Goal: Book appointment/travel/reservation

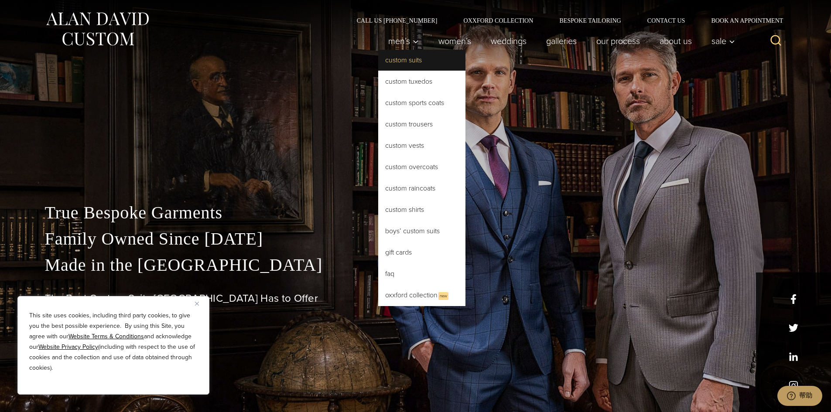
click at [403, 58] on link "Custom Suits" at bounding box center [421, 60] width 87 height 21
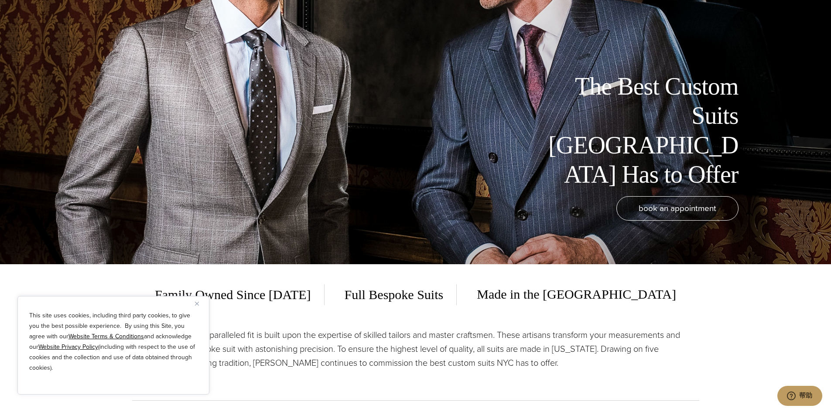
scroll to position [131, 0]
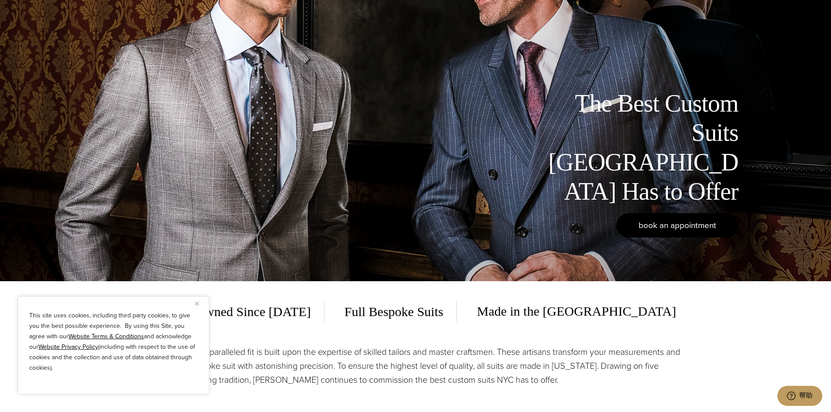
click at [649, 225] on span "book an appointment" at bounding box center [678, 225] width 78 height 13
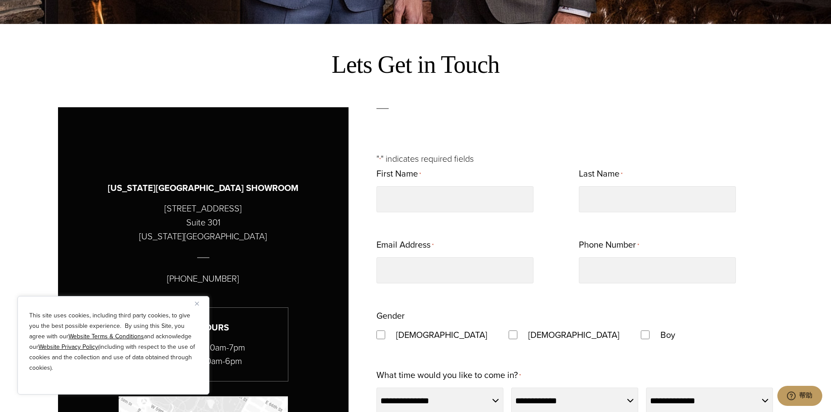
scroll to position [524, 0]
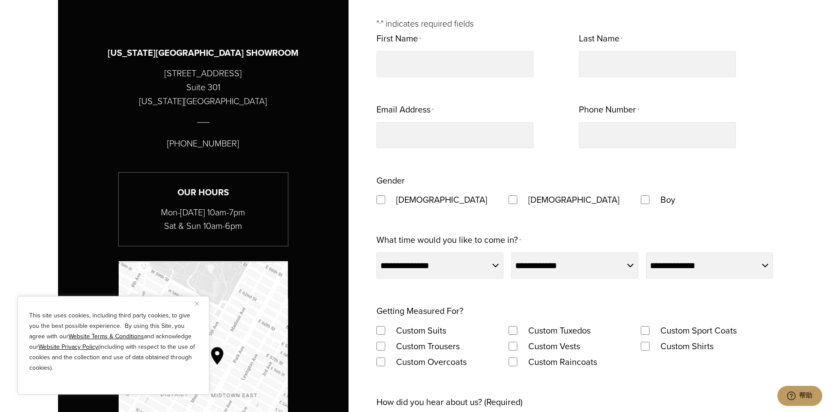
drag, startPoint x: 165, startPoint y: 72, endPoint x: 245, endPoint y: 74, distance: 80.3
click at [245, 74] on div "NEW YORK CITY SHOWROOM 515 Madison Avenue Suite 301 New York, NY 10022 (212) 22…" at bounding box center [203, 182] width 247 height 347
copy p "515 Madison Avenue"
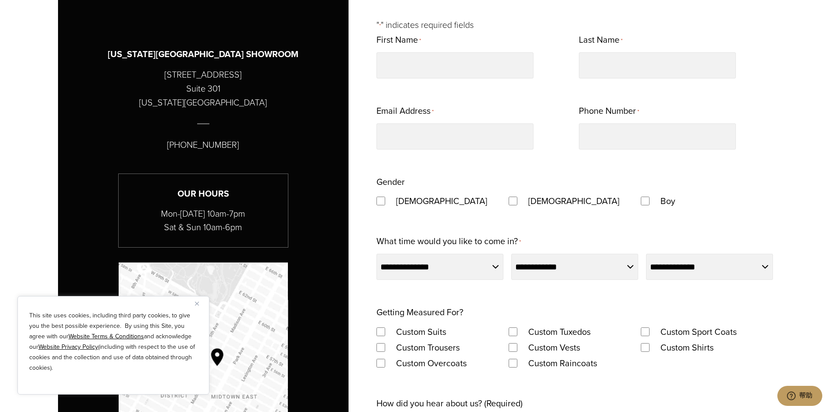
scroll to position [480, 0]
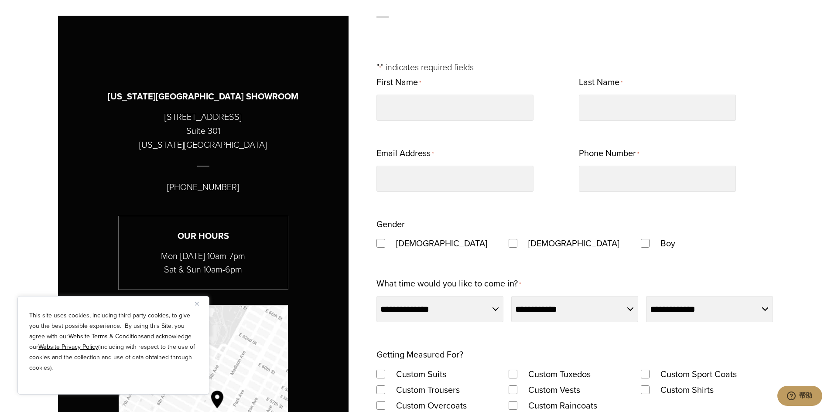
click at [411, 246] on label "Male" at bounding box center [442, 244] width 109 height 16
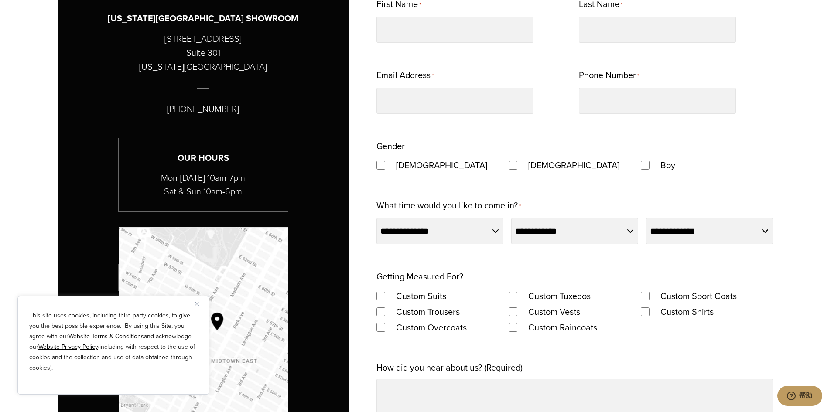
scroll to position [567, 0]
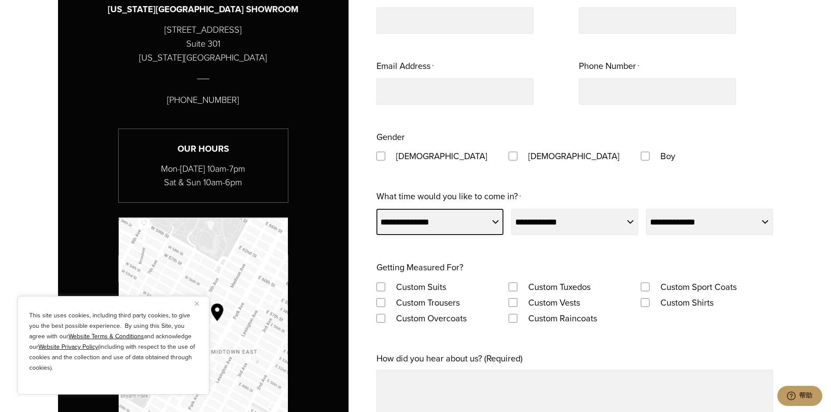
click at [439, 226] on select "**********" at bounding box center [440, 222] width 127 height 26
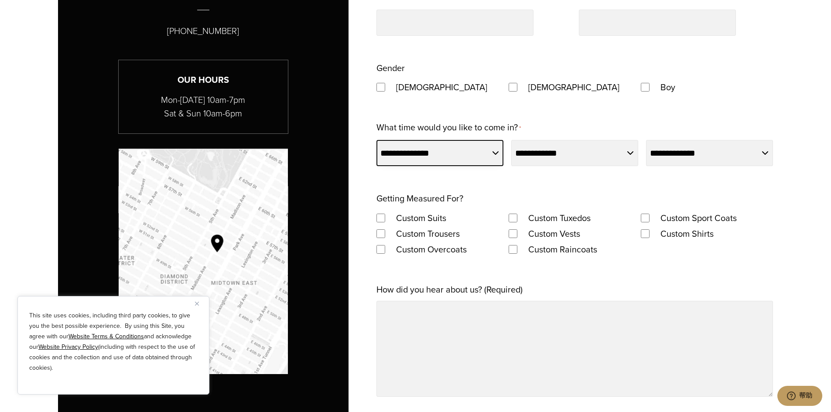
scroll to position [655, 0]
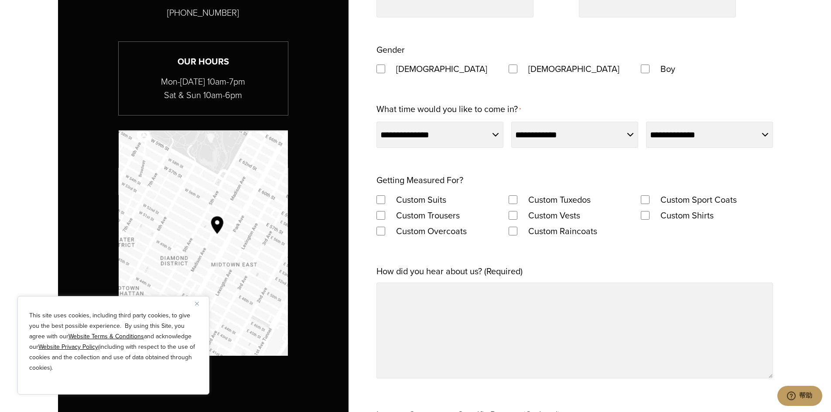
click at [416, 204] on label "Custom Suits" at bounding box center [422, 200] width 68 height 16
drag, startPoint x: 472, startPoint y: 216, endPoint x: 431, endPoint y: 216, distance: 40.6
click at [429, 217] on div "Custom Trousers" at bounding box center [443, 216] width 132 height 16
copy label "Trousers"
drag, startPoint x: 471, startPoint y: 234, endPoint x: 430, endPoint y: 235, distance: 41.5
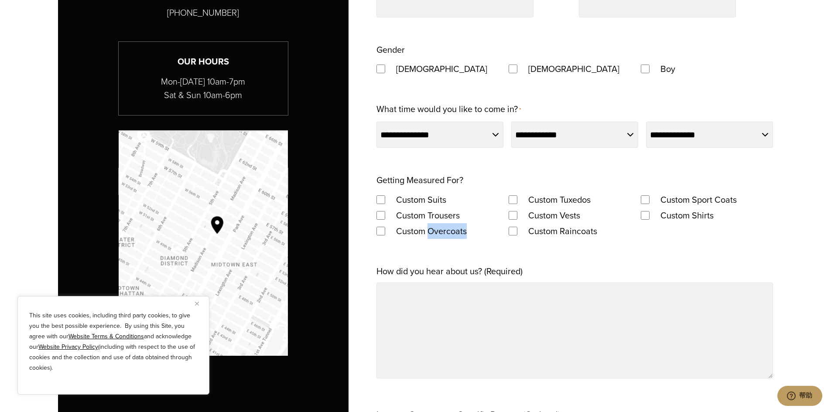
click at [430, 235] on label "Custom Overcoats" at bounding box center [432, 231] width 88 height 16
copy label "Overcoats"
drag, startPoint x: 594, startPoint y: 201, endPoint x: 562, endPoint y: 205, distance: 32.1
click at [562, 205] on label "Custom Tuxedos" at bounding box center [560, 200] width 80 height 16
copy label "Tuxedos"
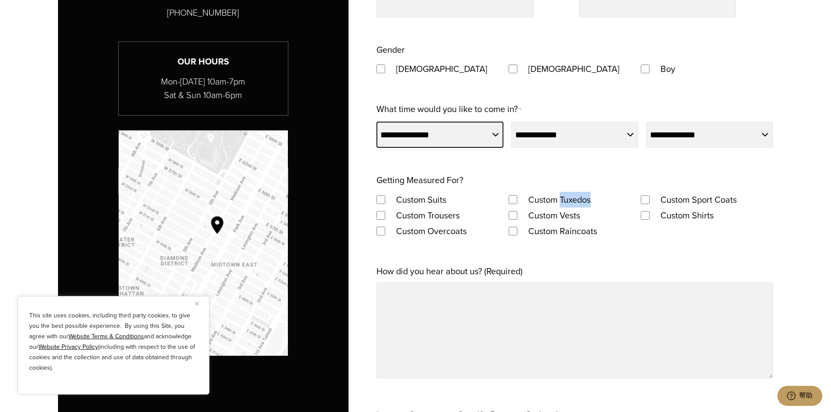
click at [470, 134] on select "**********" at bounding box center [440, 135] width 127 height 26
select select "*********"
click at [377, 122] on select "**********" at bounding box center [440, 135] width 127 height 26
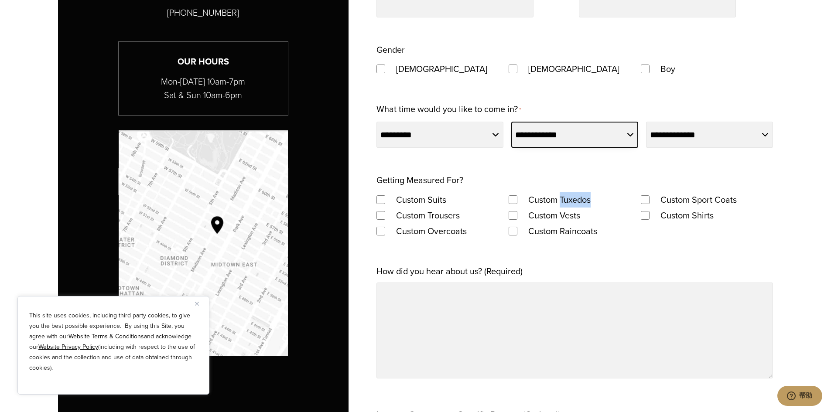
click at [560, 135] on select "**********" at bounding box center [574, 135] width 127 height 26
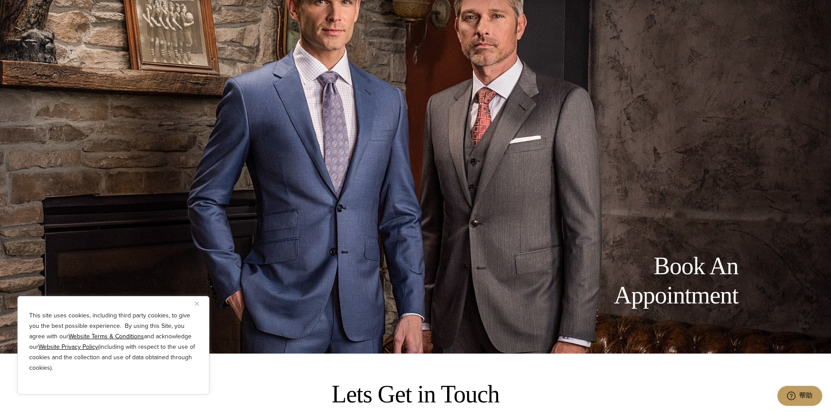
scroll to position [0, 0]
